Goal: Transaction & Acquisition: Obtain resource

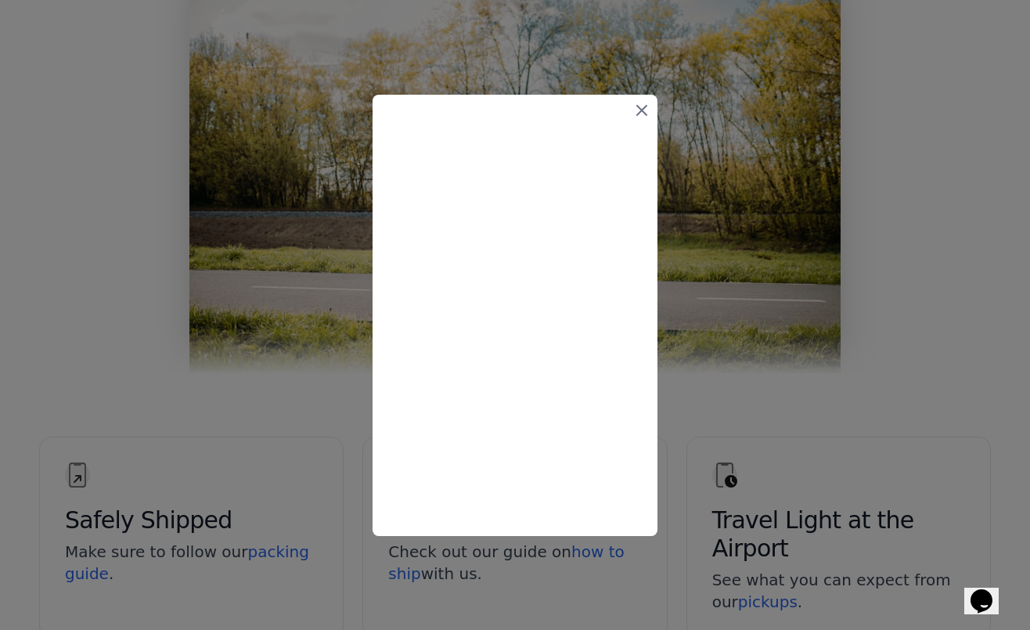
scroll to position [2561, 0]
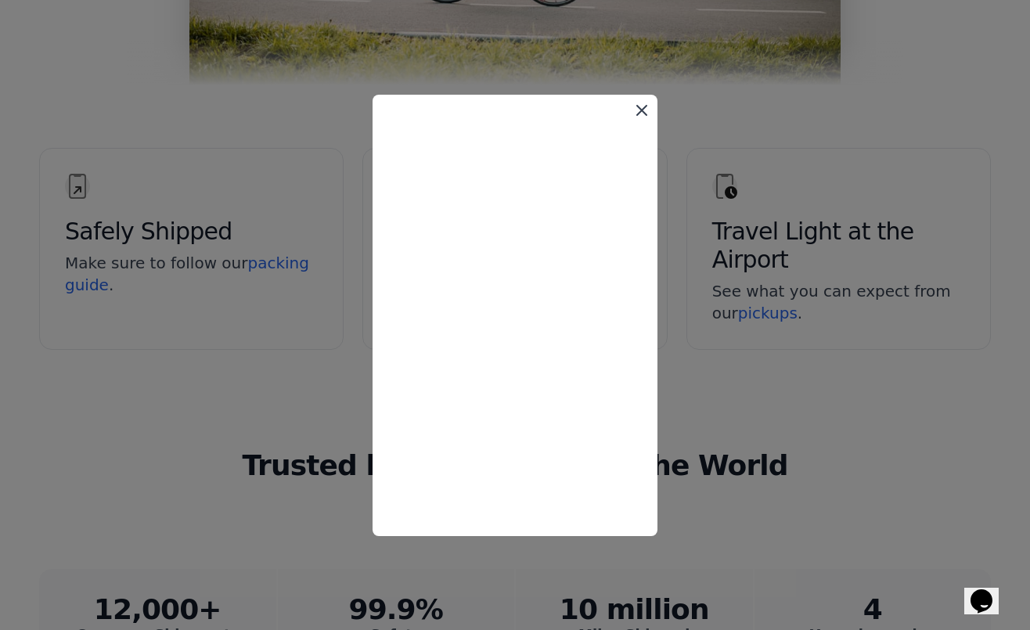
click at [643, 110] on icon at bounding box center [641, 110] width 19 height 19
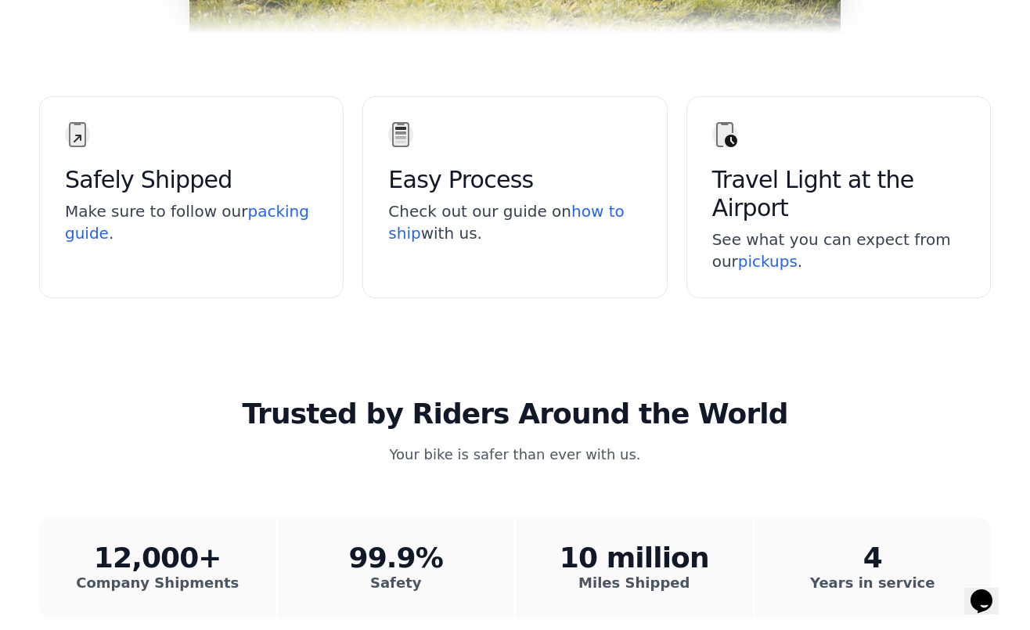
scroll to position [3306, 0]
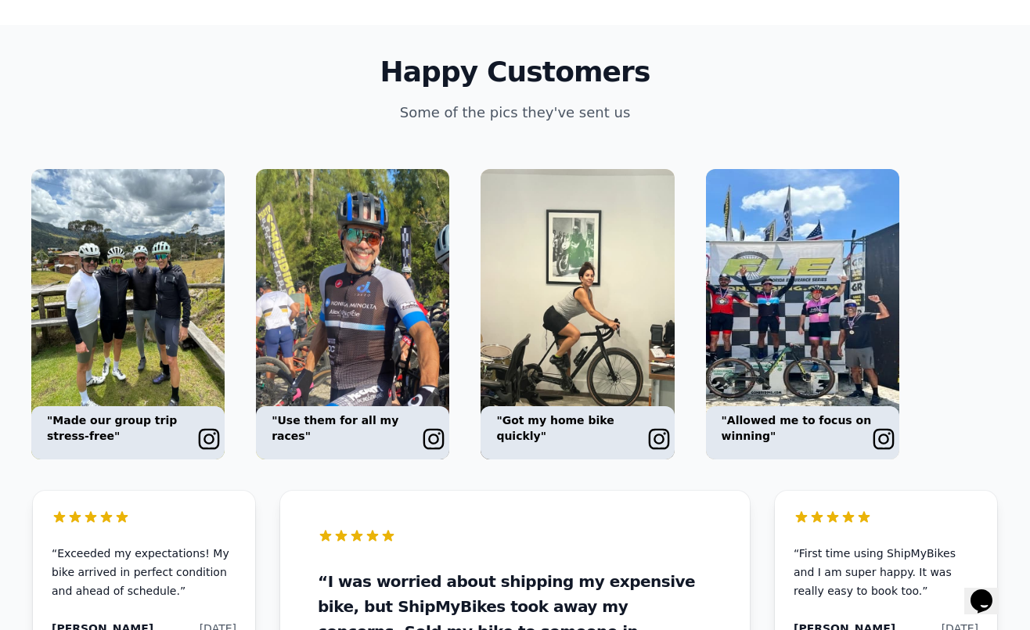
click at [207, 427] on icon at bounding box center [208, 439] width 25 height 25
click at [215, 427] on icon at bounding box center [208, 439] width 25 height 25
drag, startPoint x: 538, startPoint y: 365, endPoint x: 476, endPoint y: 368, distance: 61.9
click at [537, 406] on div ""Got my home bike quickly"" at bounding box center [577, 432] width 193 height 53
click at [429, 427] on icon at bounding box center [433, 439] width 25 height 25
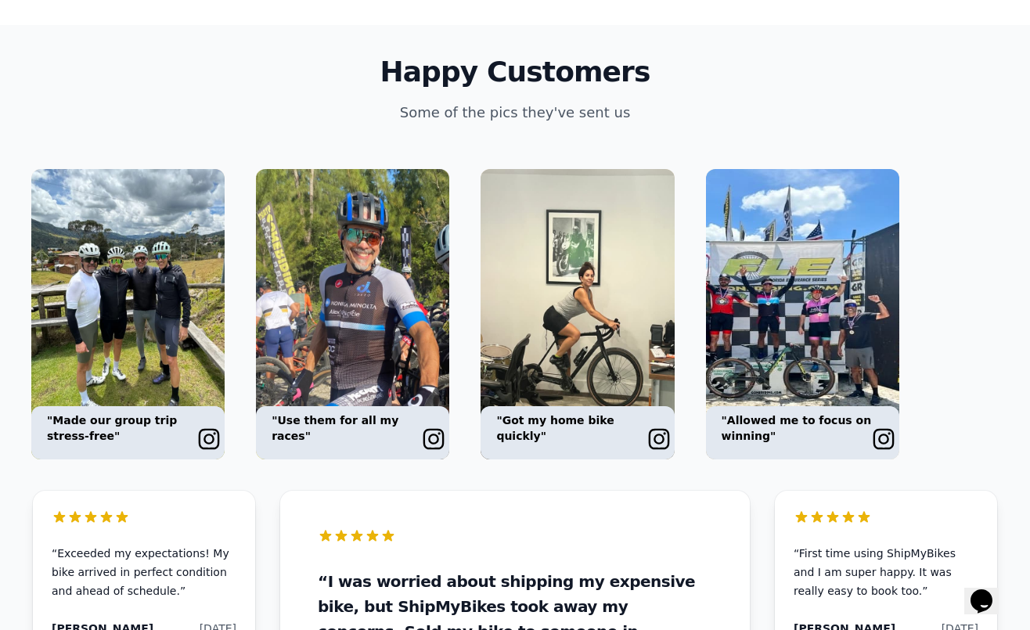
click at [429, 427] on icon at bounding box center [433, 439] width 25 height 25
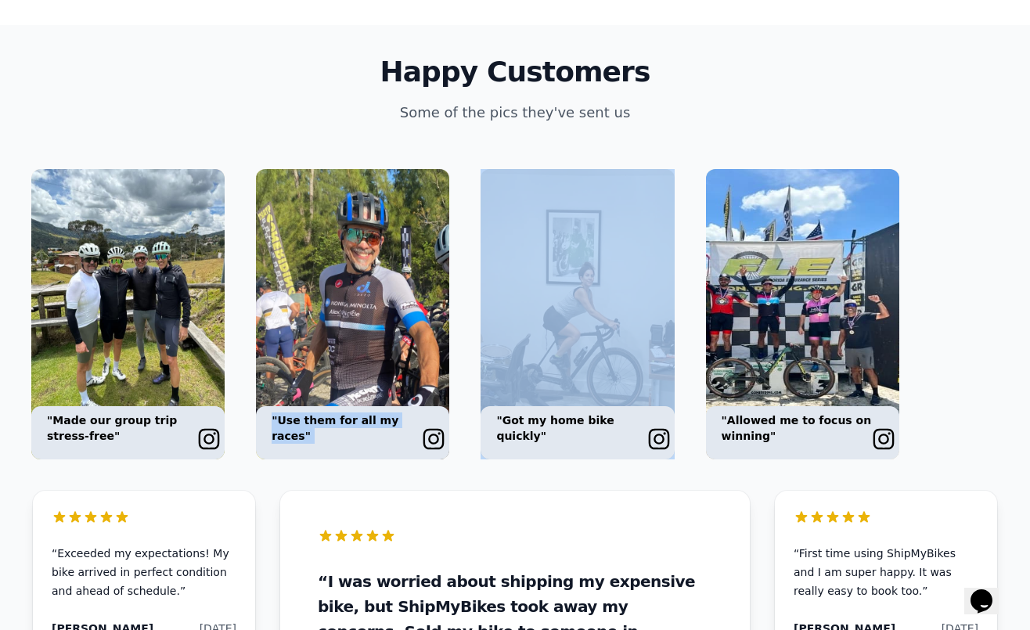
click at [429, 427] on icon at bounding box center [433, 439] width 25 height 25
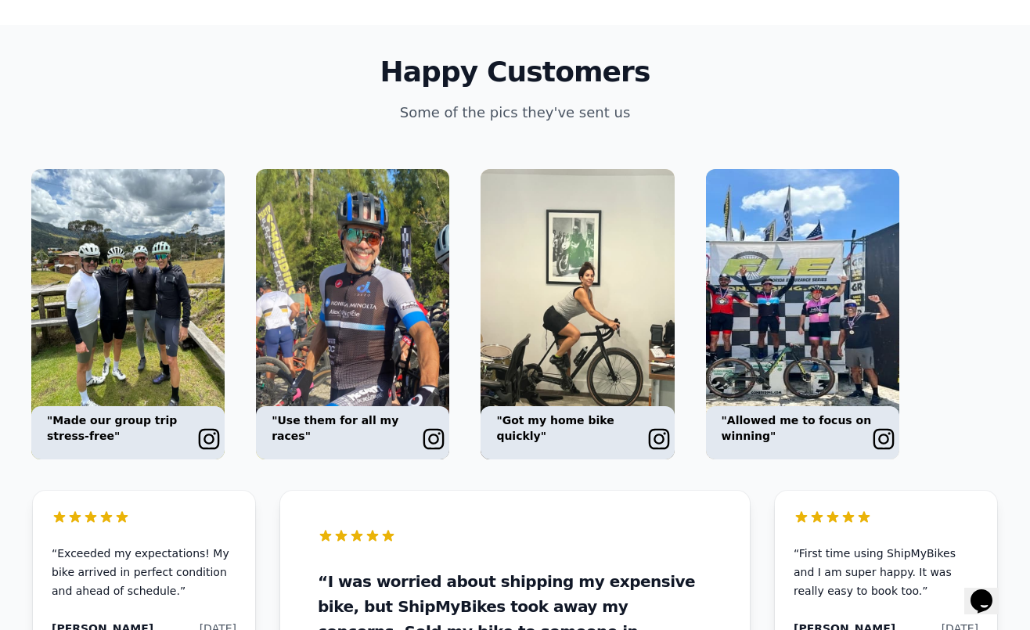
click at [605, 412] on p ""Got my home bike quickly"" at bounding box center [577, 427] width 162 height 31
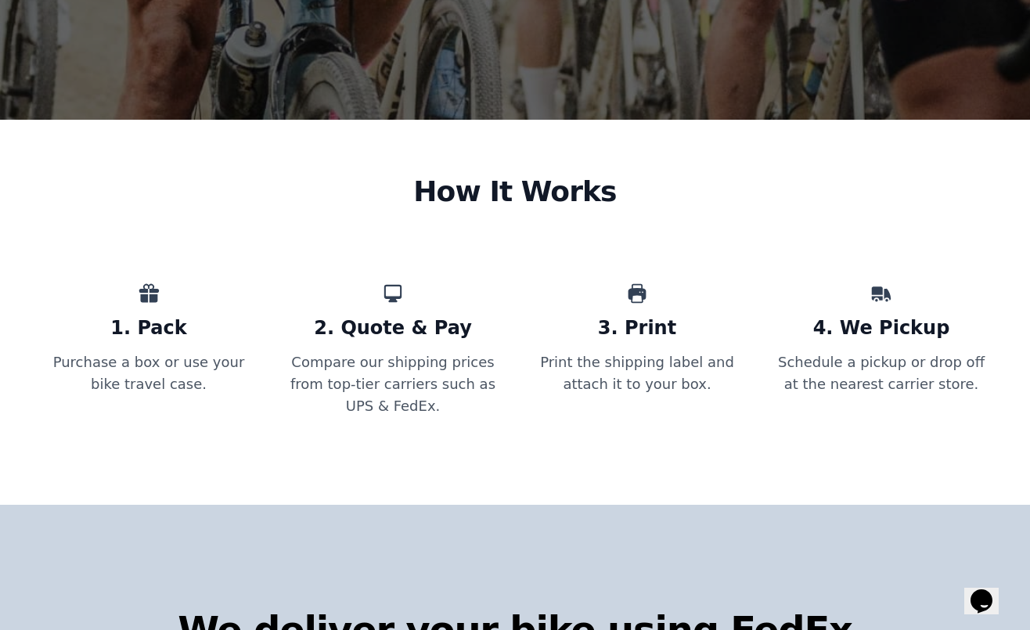
scroll to position [0, 0]
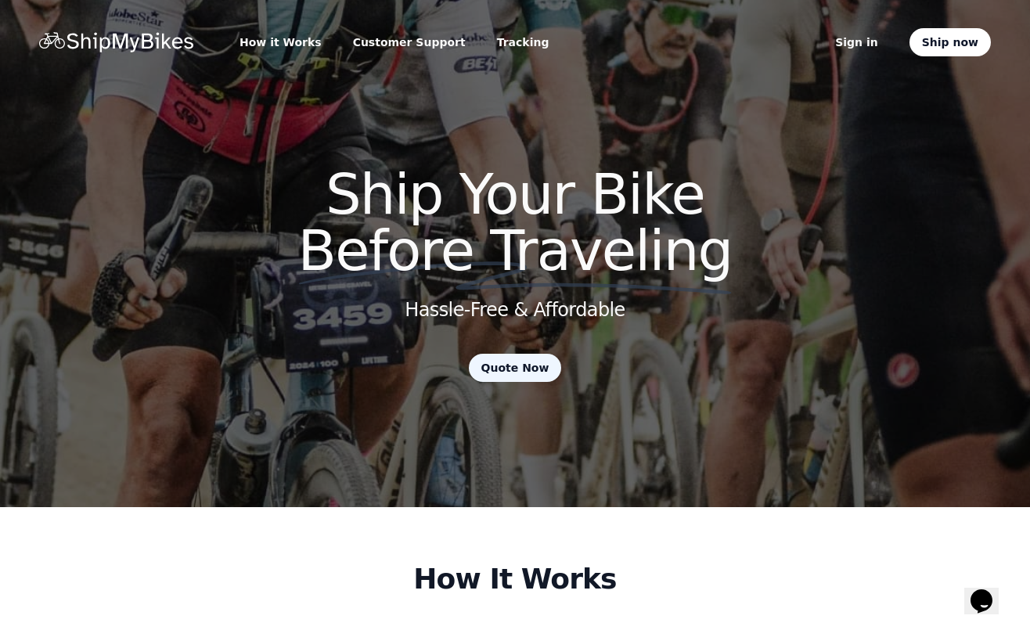
click at [527, 354] on link "Quote Now" at bounding box center [515, 368] width 93 height 28
